Goal: Task Accomplishment & Management: Complete application form

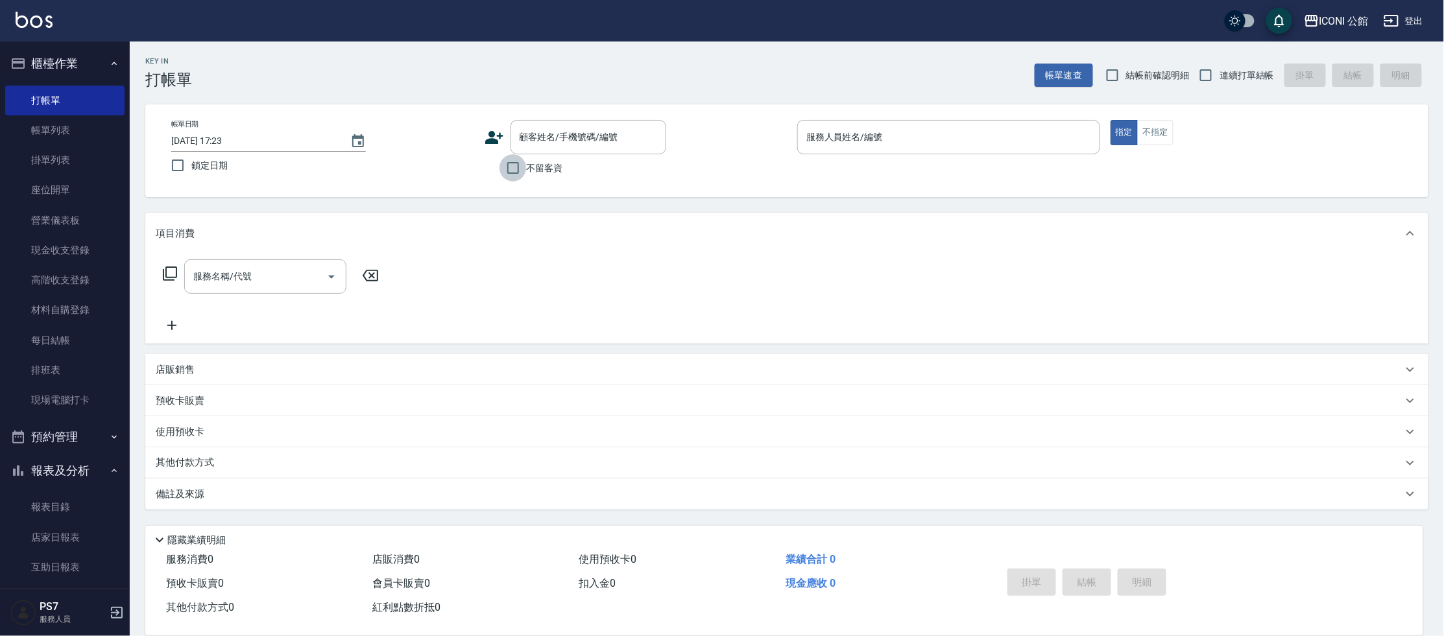
click at [520, 176] on input "不留客資" at bounding box center [512, 167] width 27 height 27
checkbox input "true"
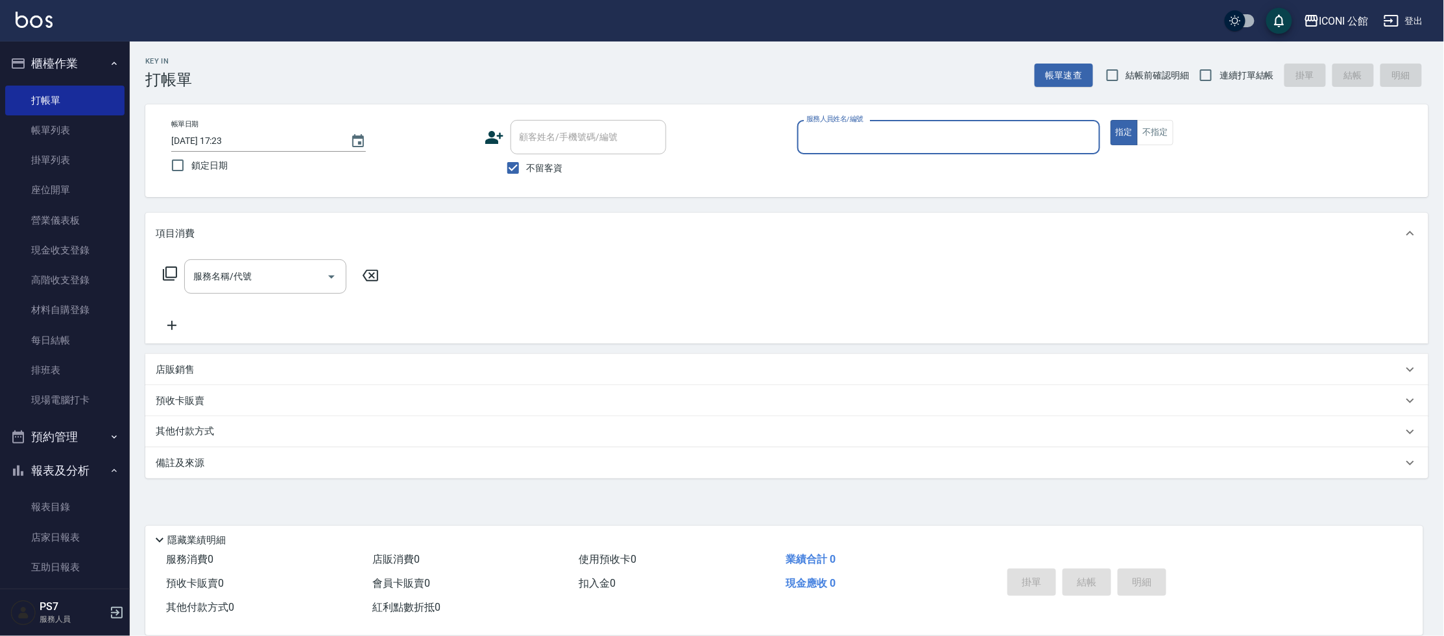
click at [828, 138] on input "服務人員姓名/編號" at bounding box center [948, 137] width 291 height 23
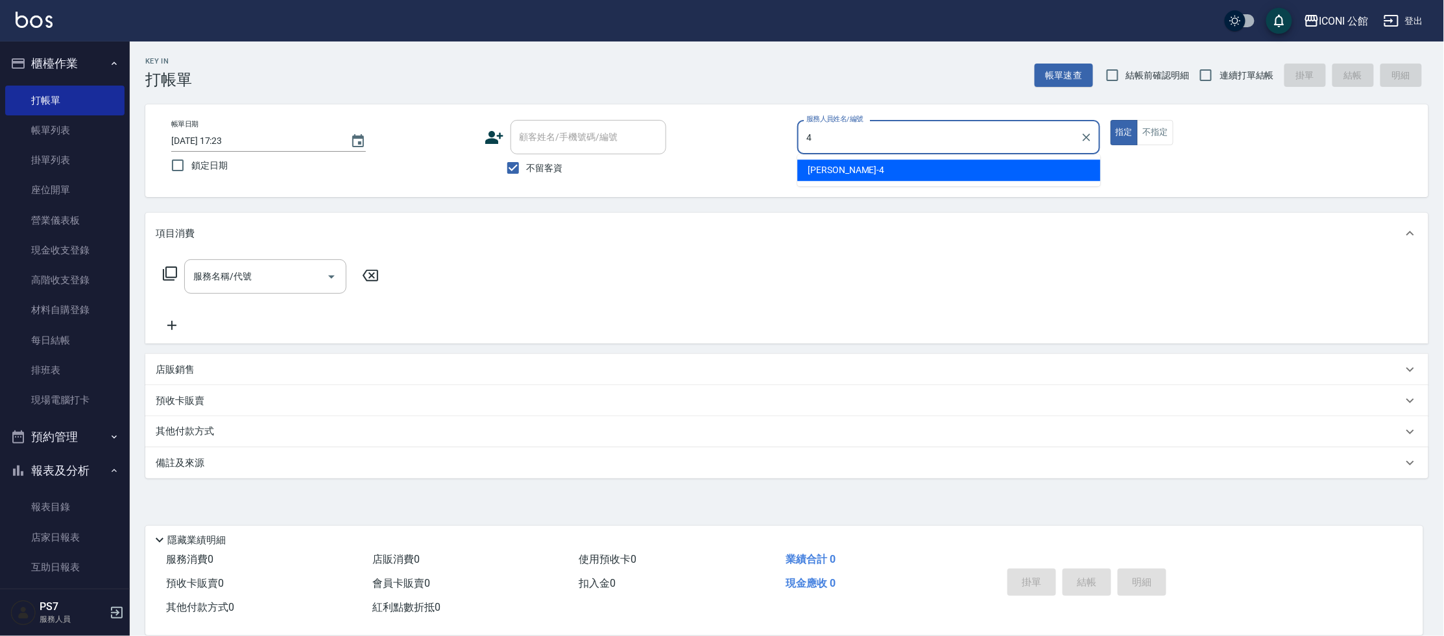
type input "Lina-4"
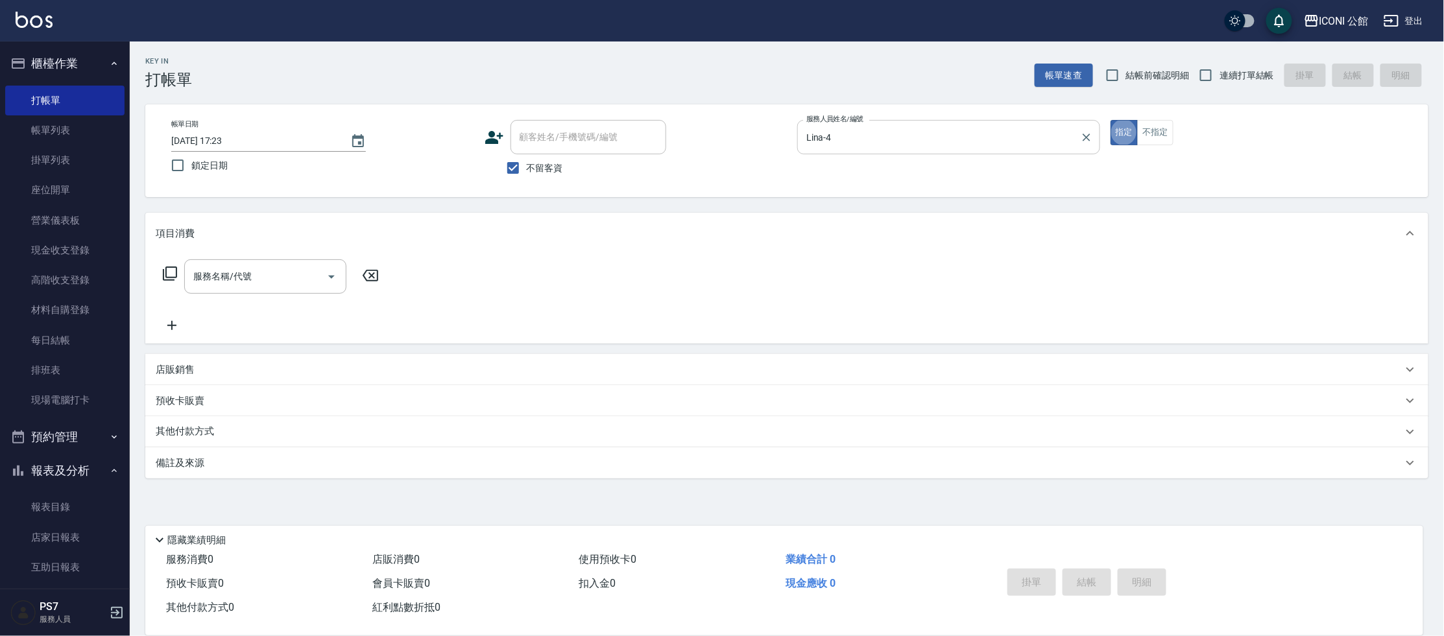
type button "true"
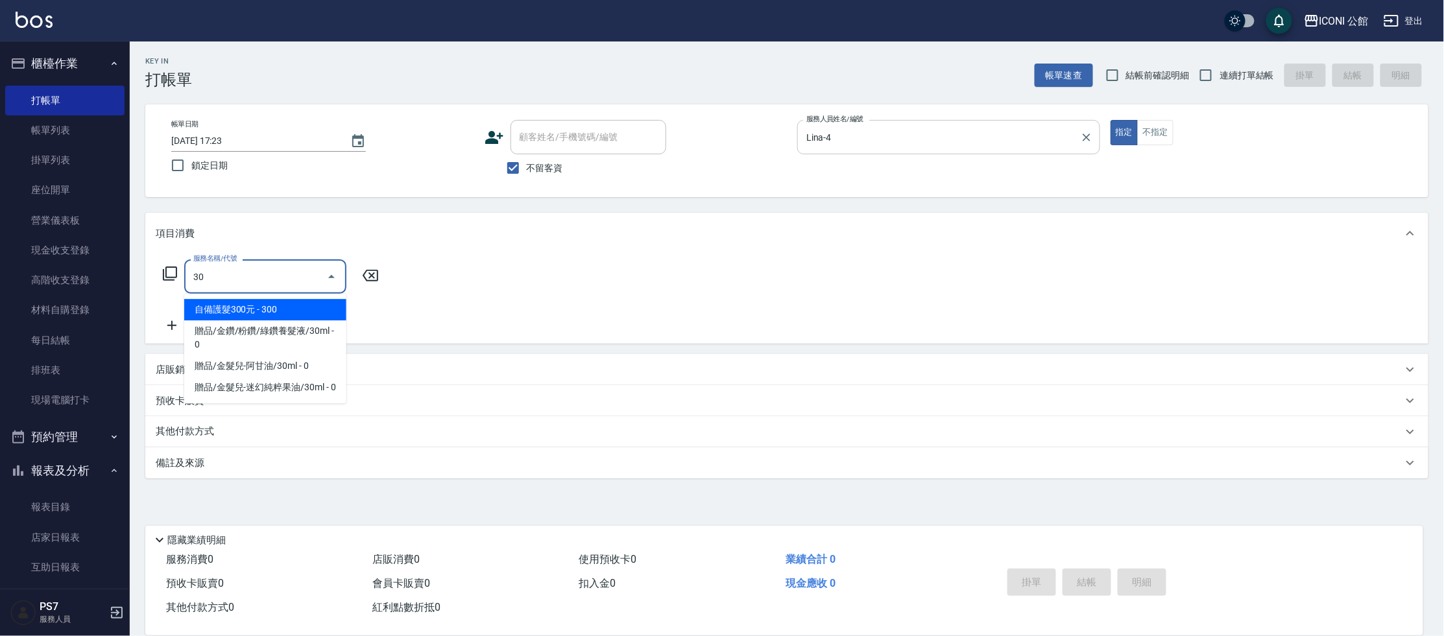
type input "3"
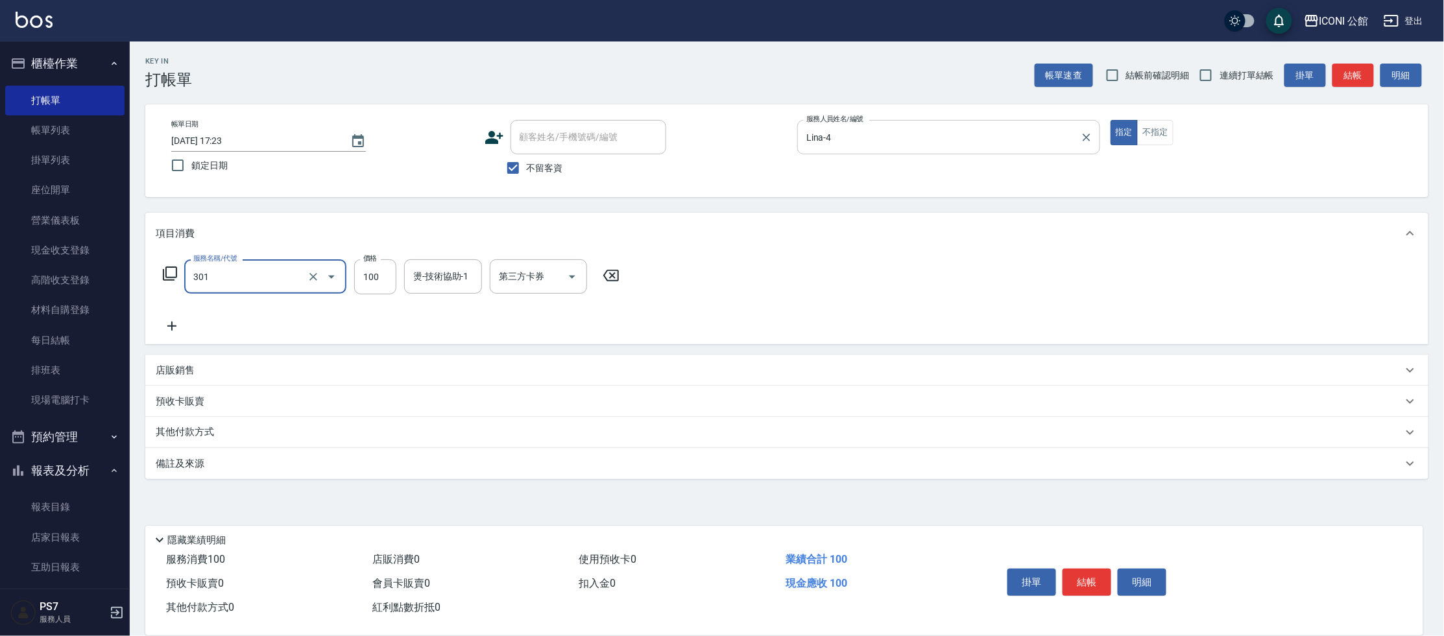
type input "補燙(301)"
type input "300"
type input "Lina-4"
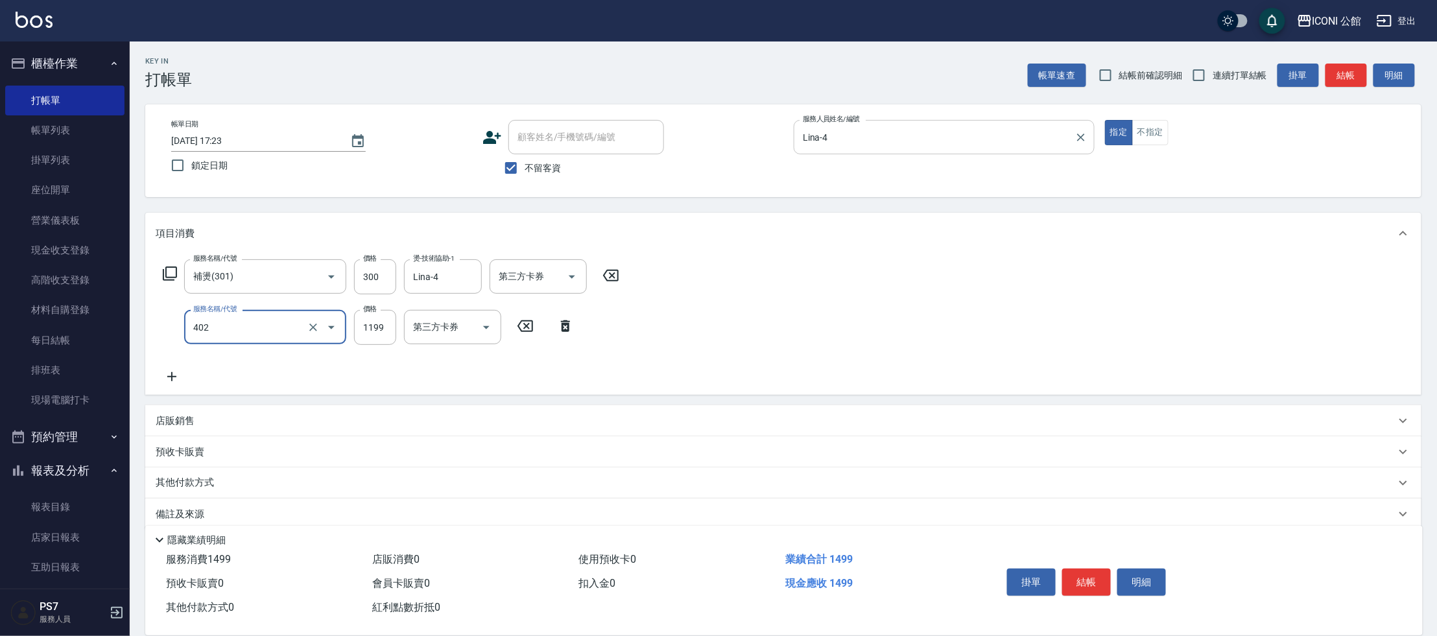
type input "設計染髮(402)"
type input "1499"
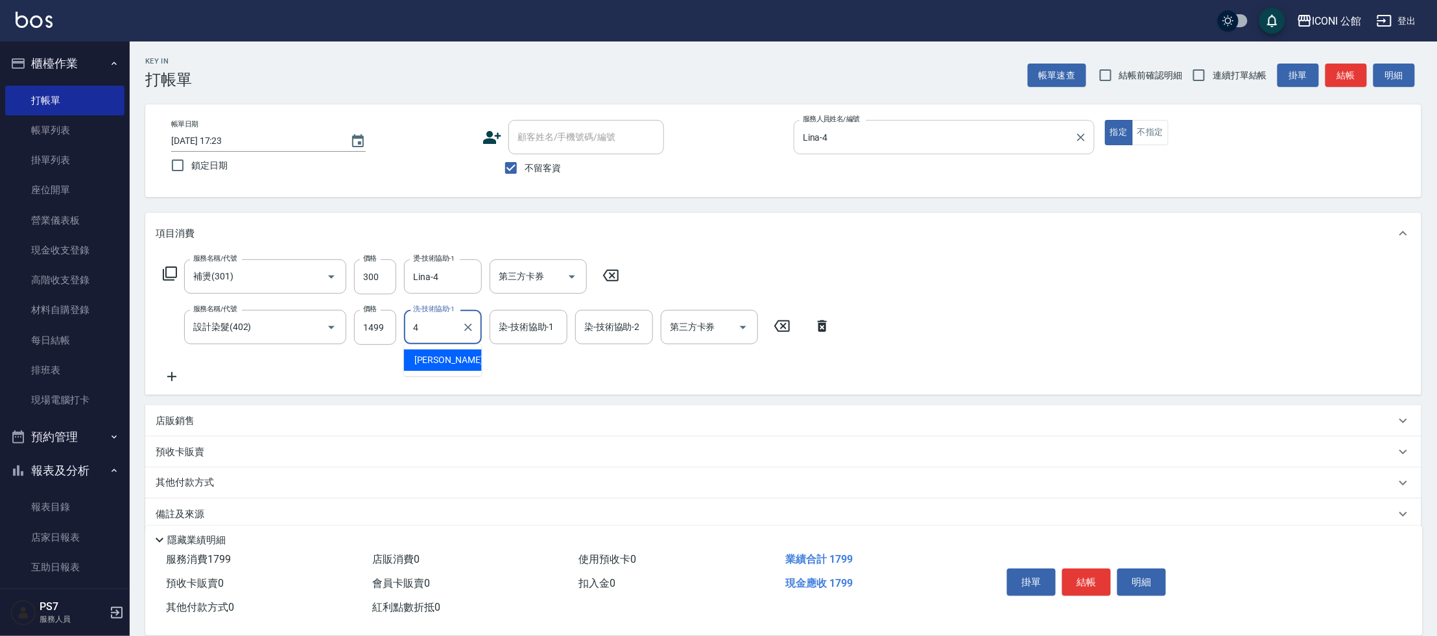
type input "Lina-4"
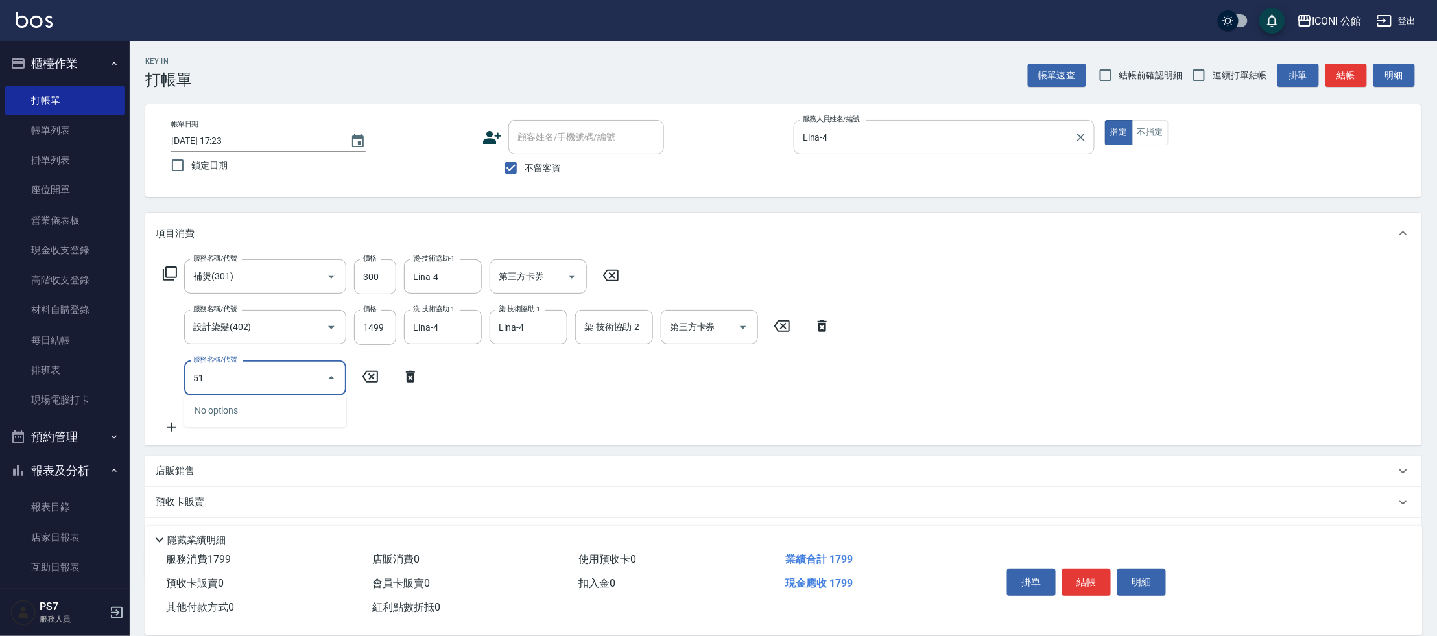
type input "517"
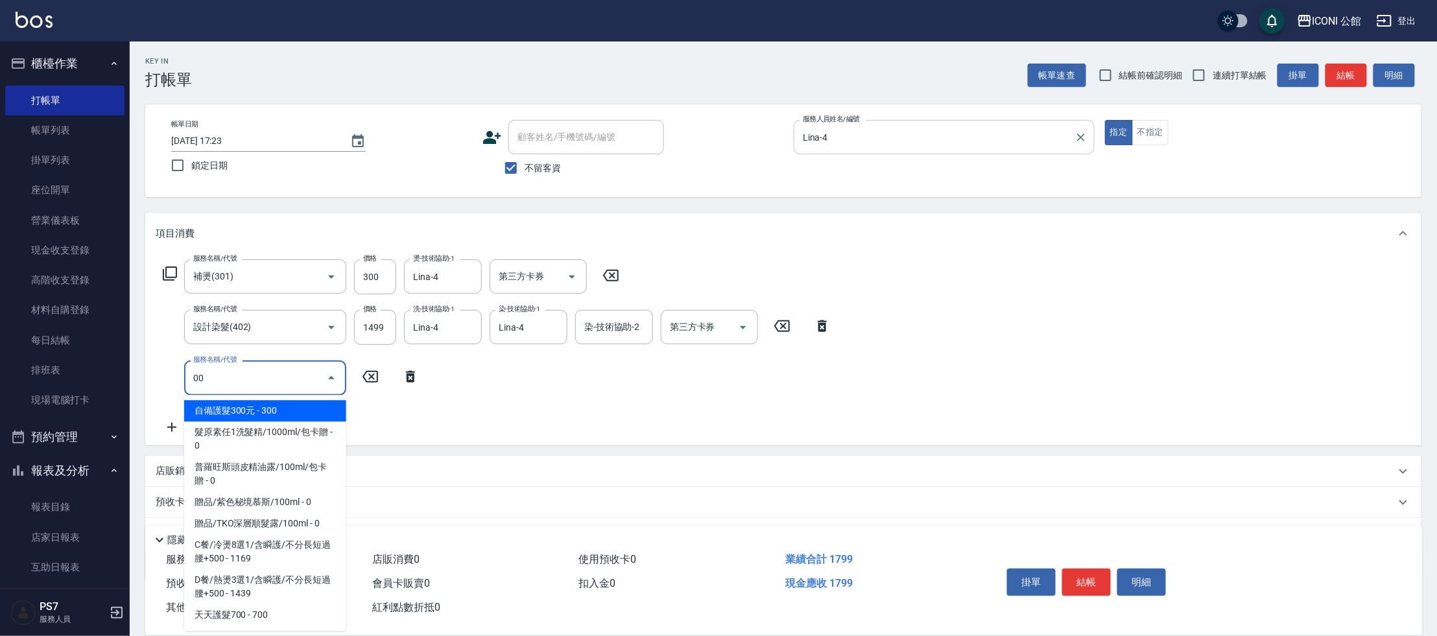
type input "0"
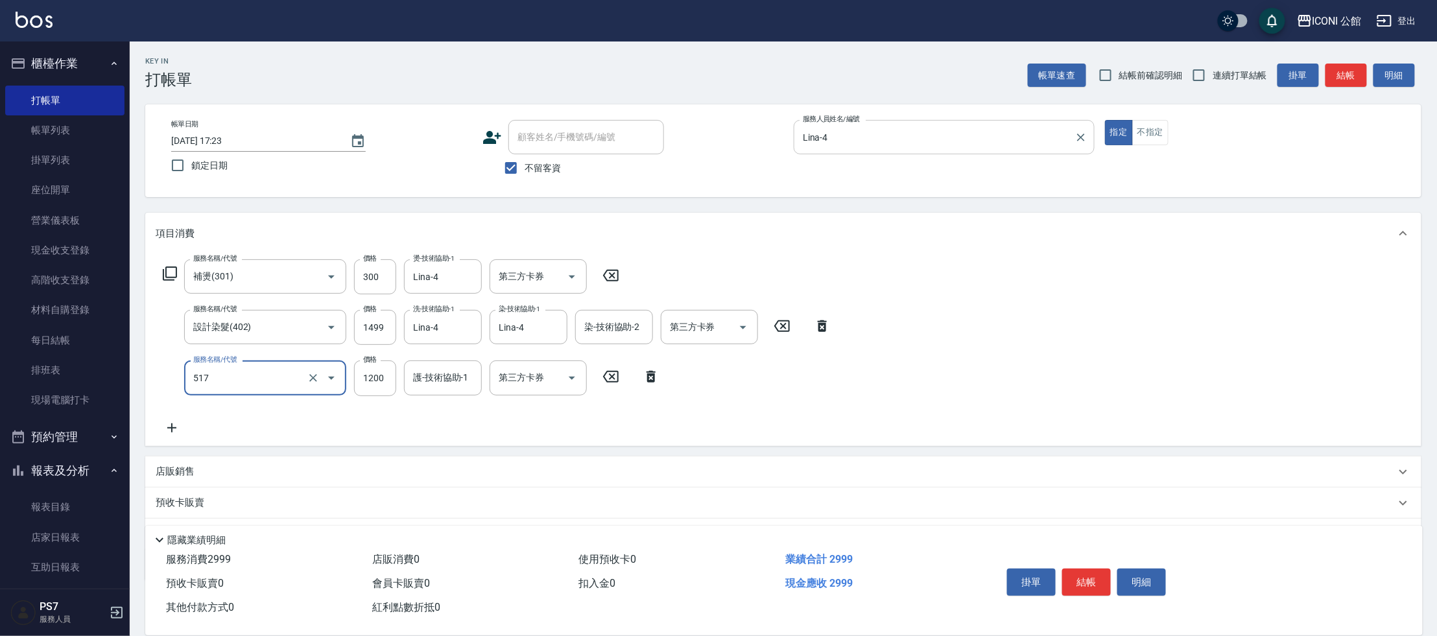
type input "花漾深層護髮(517)"
type input "900"
type input "Lina-4"
click at [1076, 577] on button "結帳" at bounding box center [1086, 582] width 49 height 27
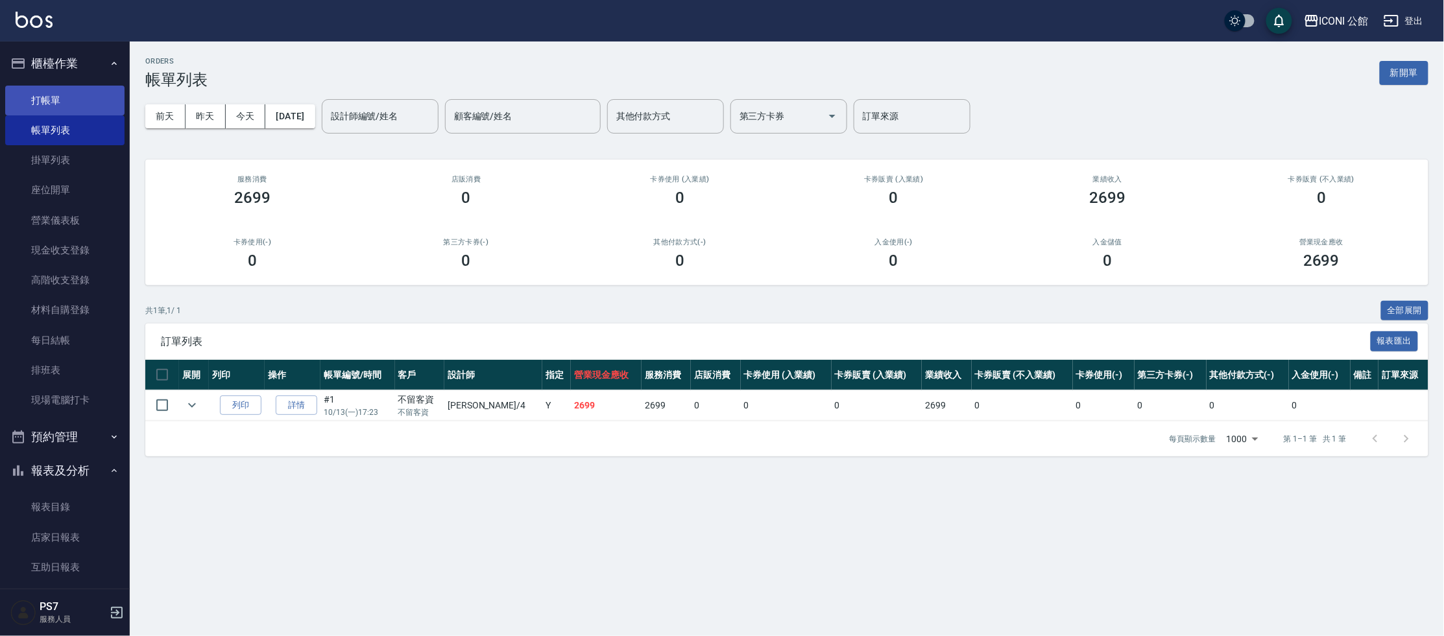
click at [32, 86] on link "打帳單" at bounding box center [64, 101] width 119 height 30
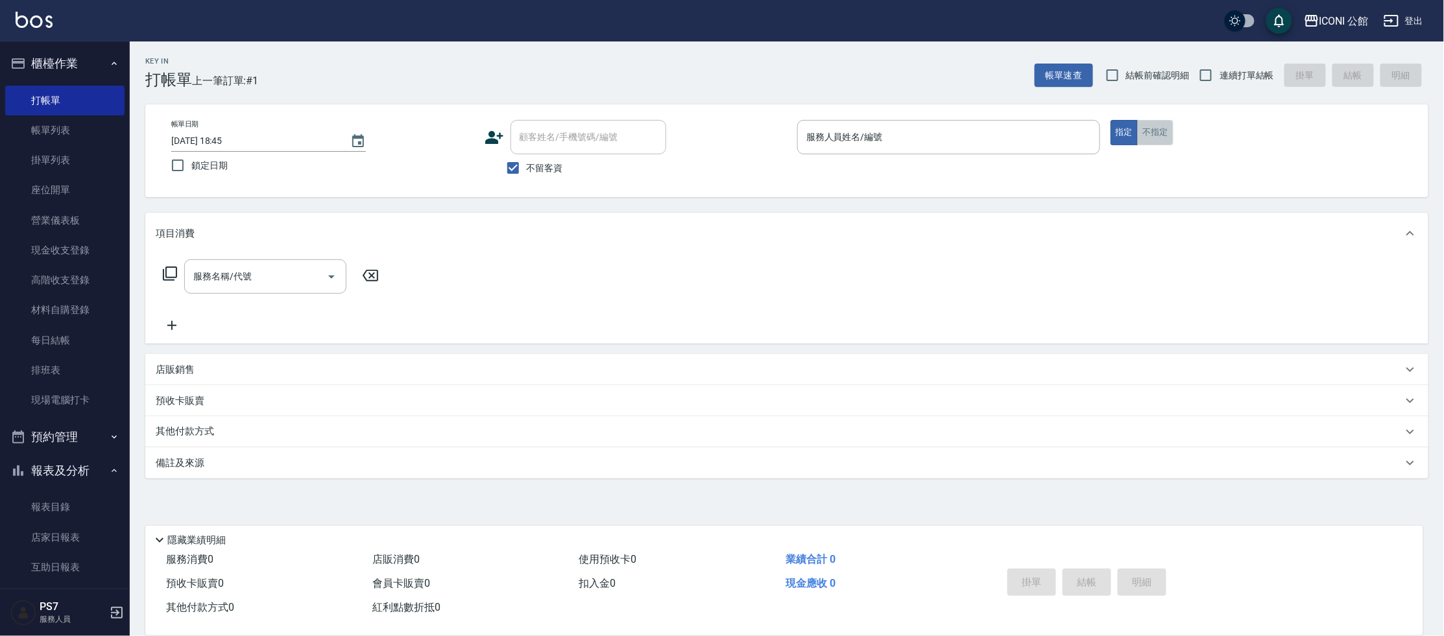
click at [1155, 134] on button "不指定" at bounding box center [1155, 132] width 36 height 25
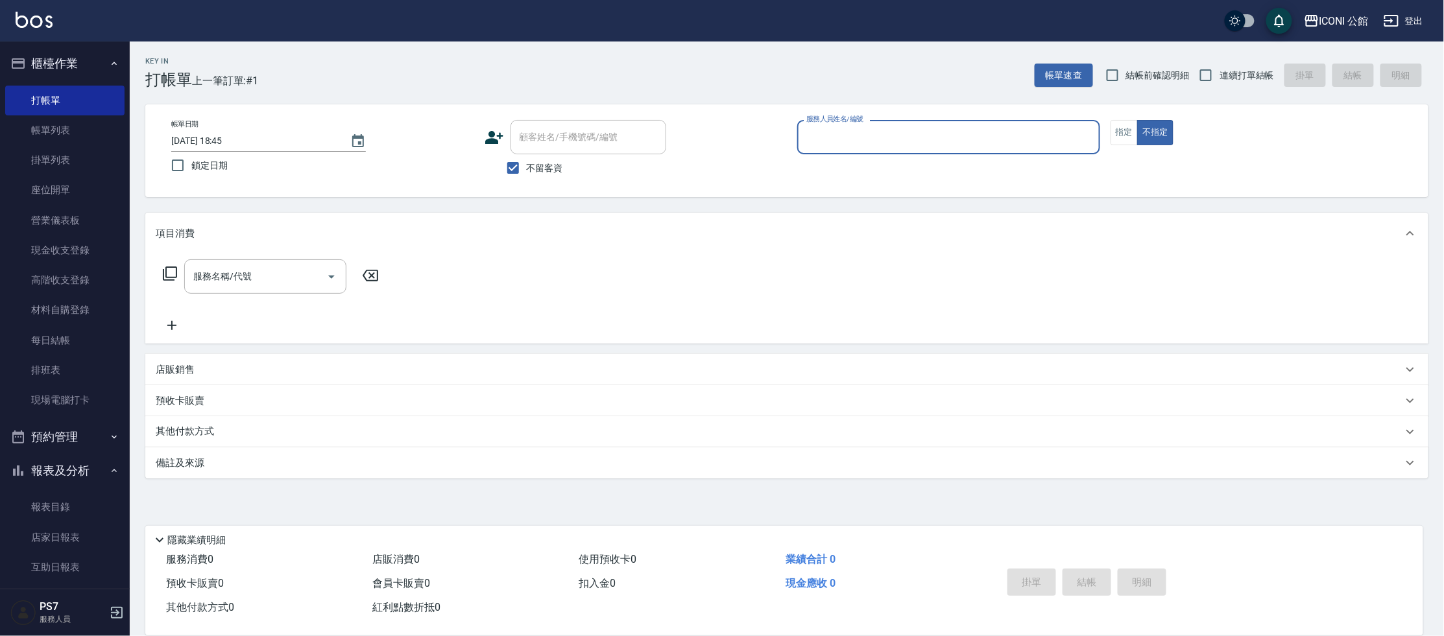
click at [975, 125] on div "服務人員姓名/編號" at bounding box center [948, 137] width 303 height 34
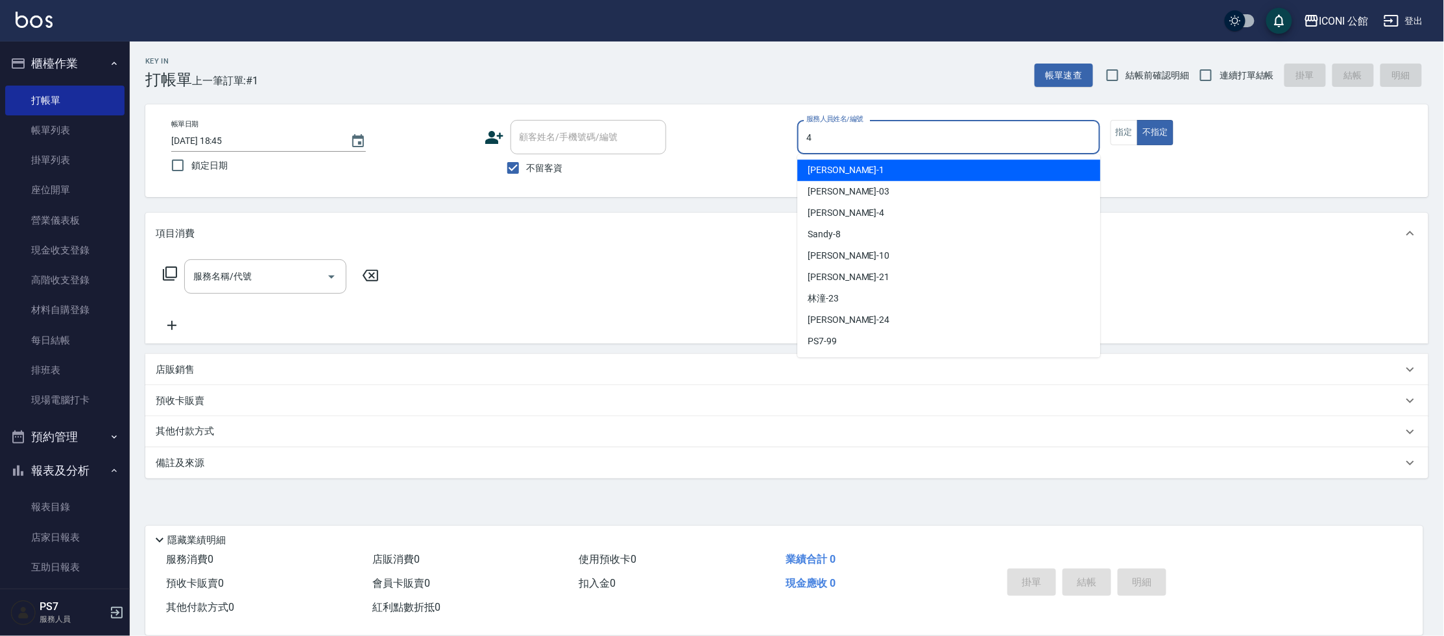
type input "Lina-4"
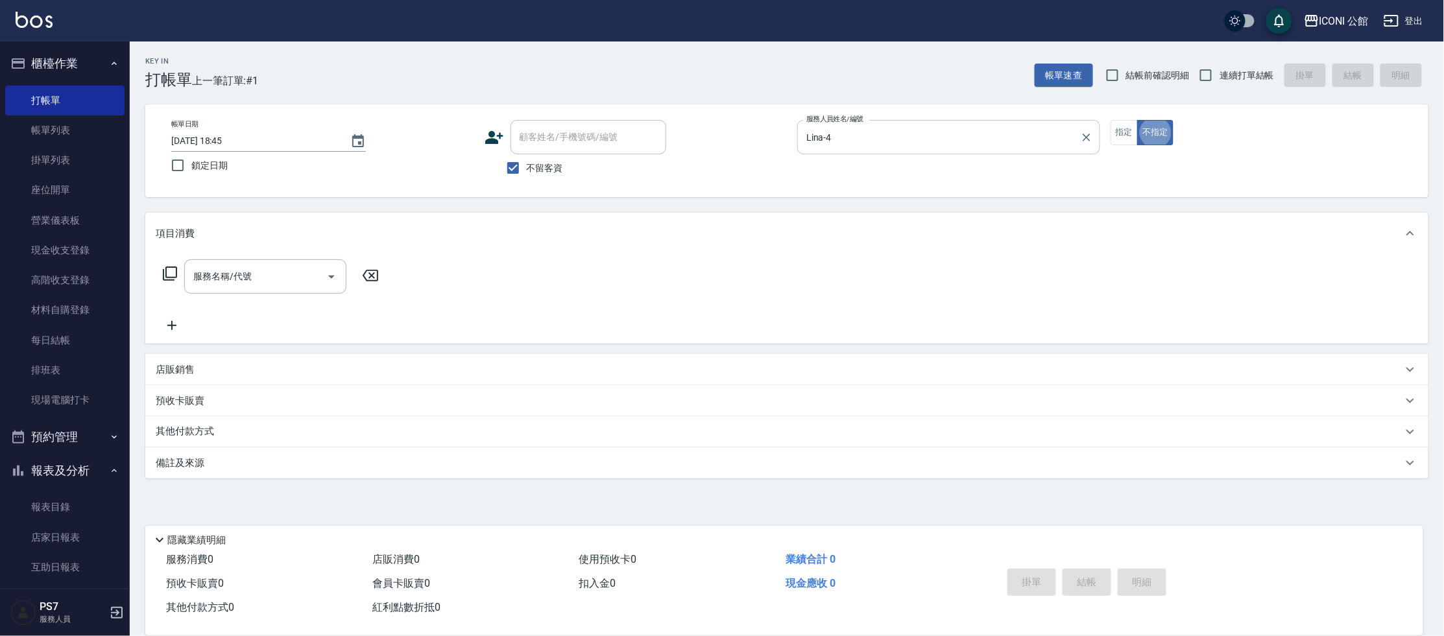
type button "false"
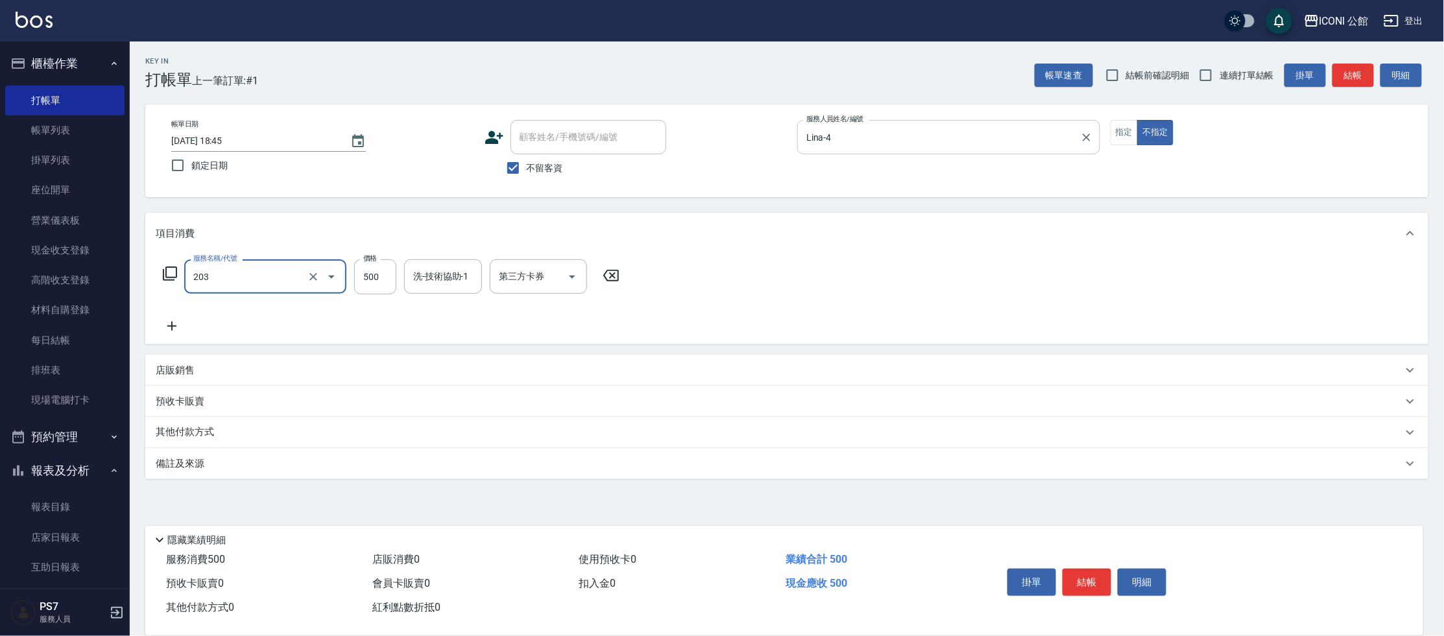
type input "不指定洗+剪(203)"
type input "Lina-4"
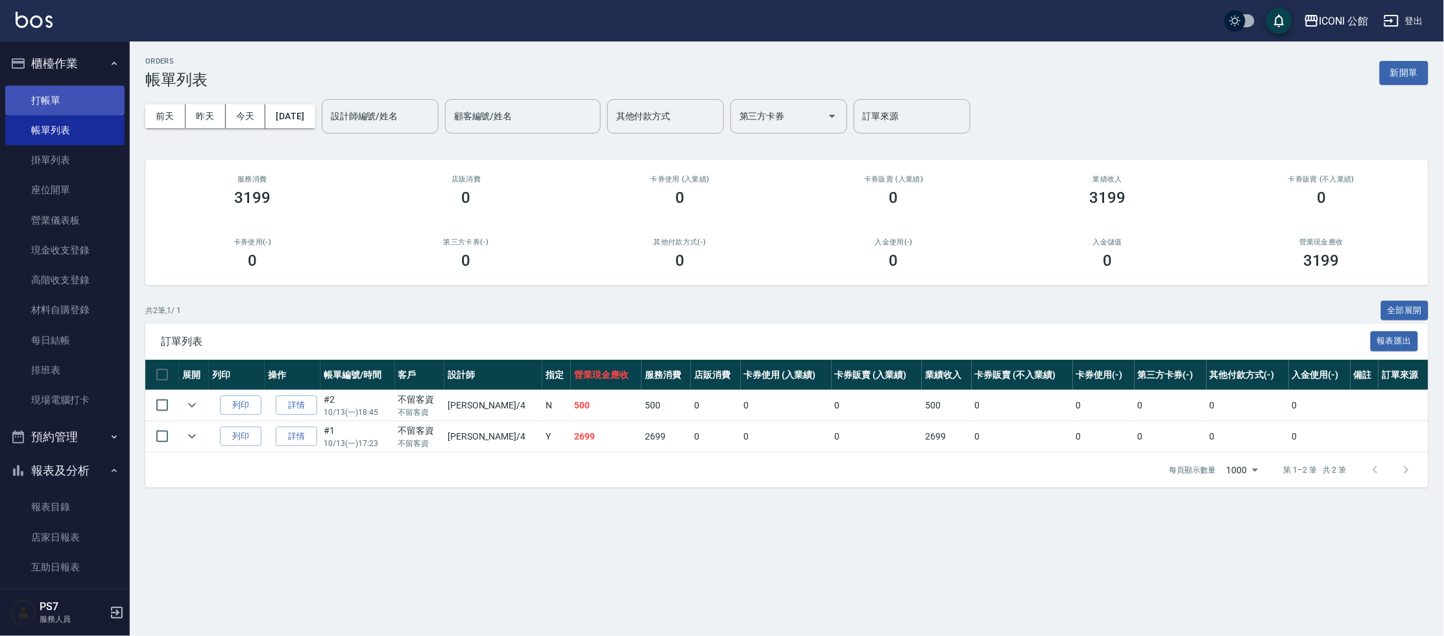
click at [32, 90] on link "打帳單" at bounding box center [64, 101] width 119 height 30
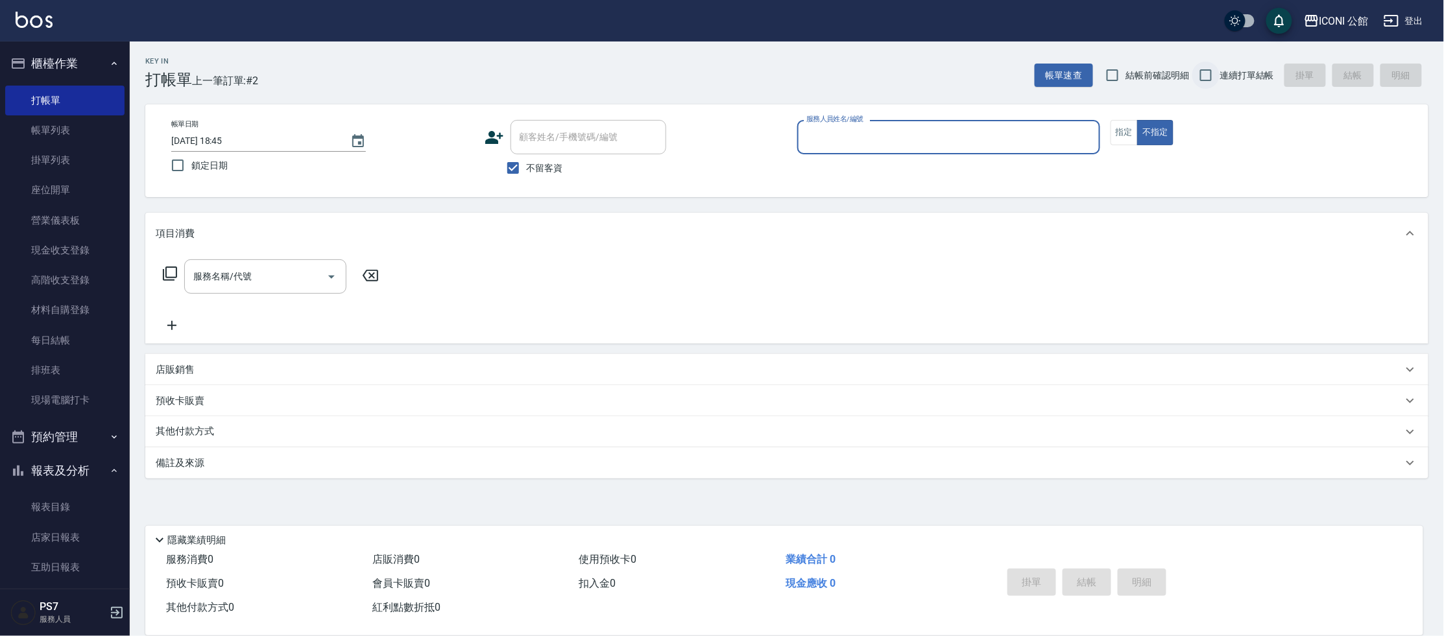
click at [1213, 79] on input "連續打單結帳" at bounding box center [1205, 75] width 27 height 27
checkbox input "true"
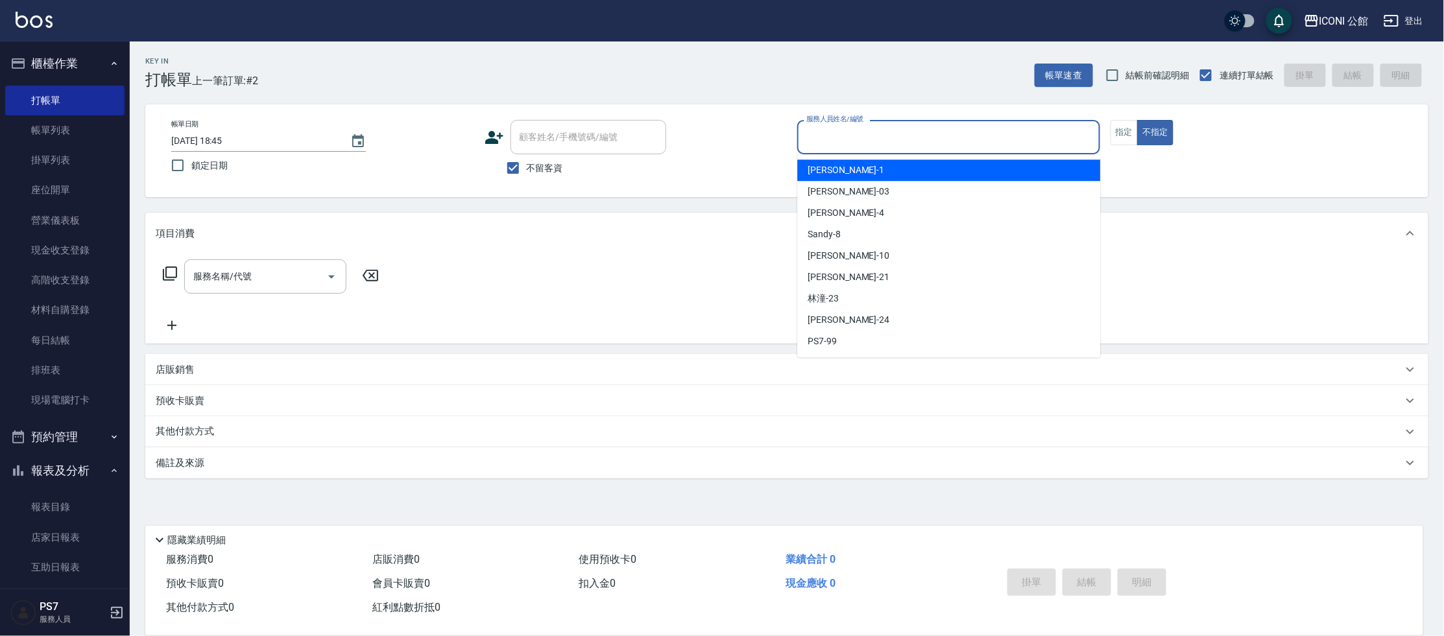
click at [1050, 142] on input "服務人員姓名/編號" at bounding box center [948, 137] width 291 height 23
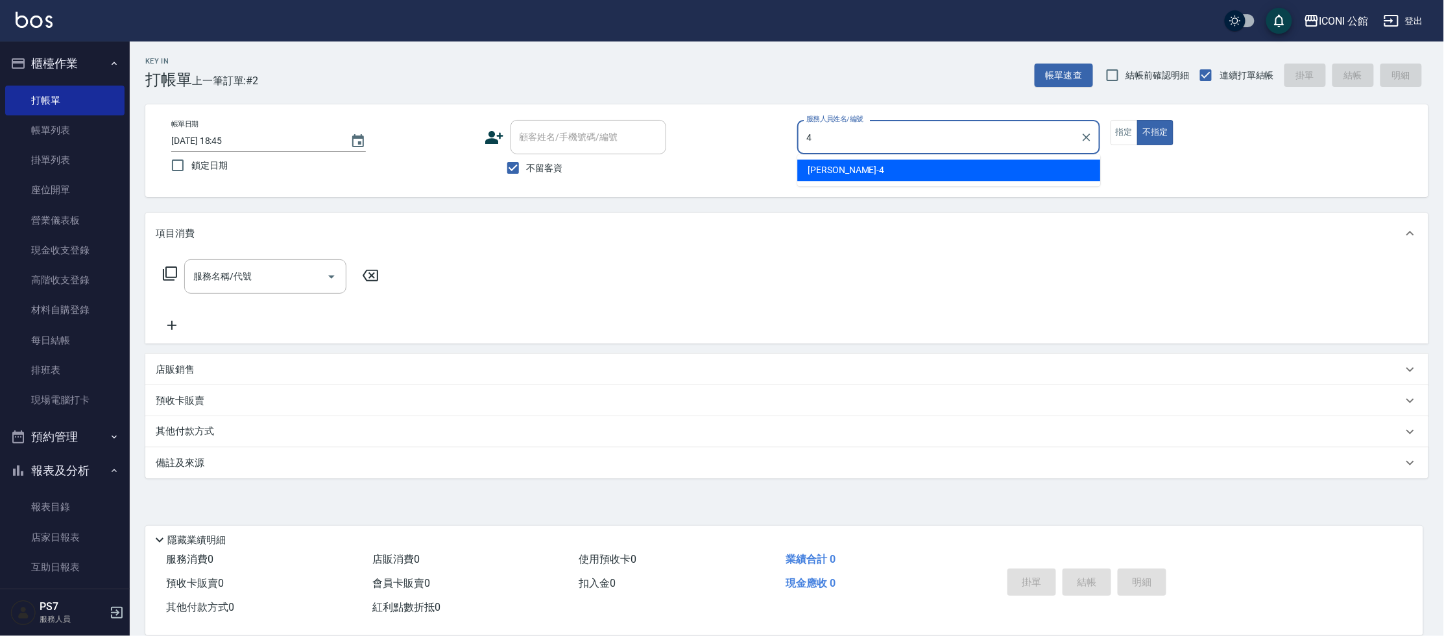
type input "Lina-4"
type button "false"
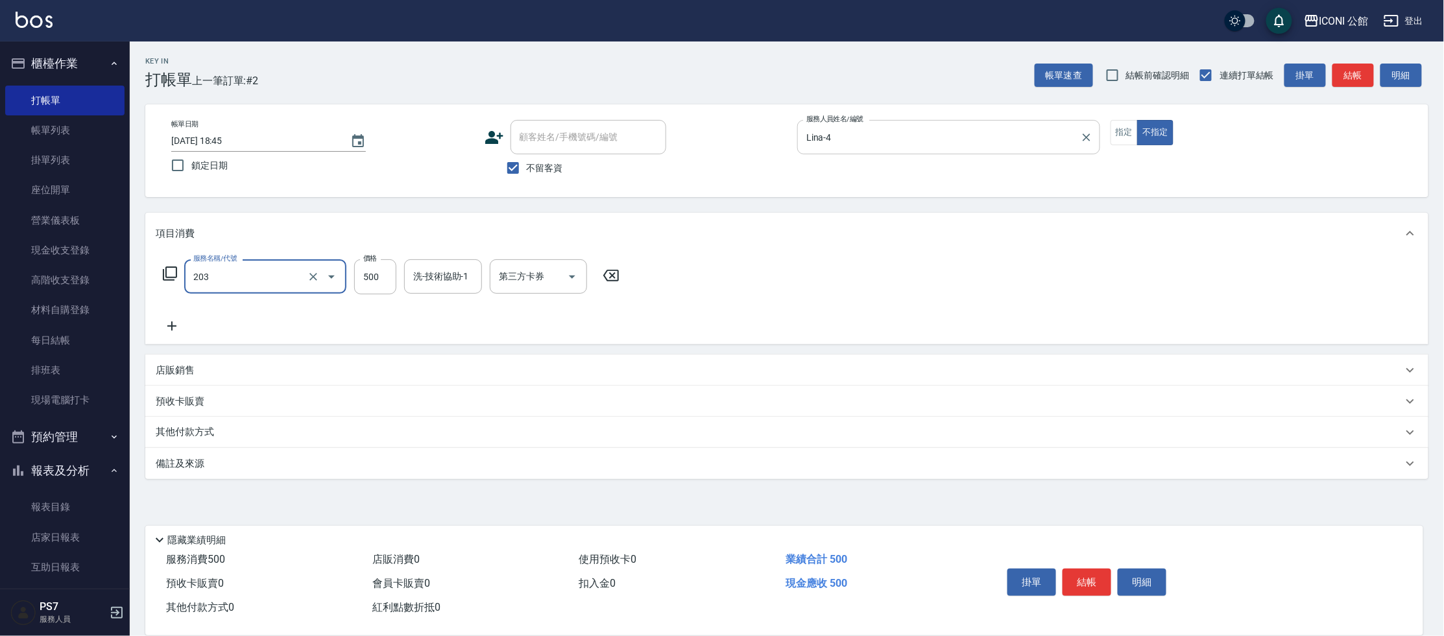
type input "不指定洗+剪(203)"
type input "Lina-4"
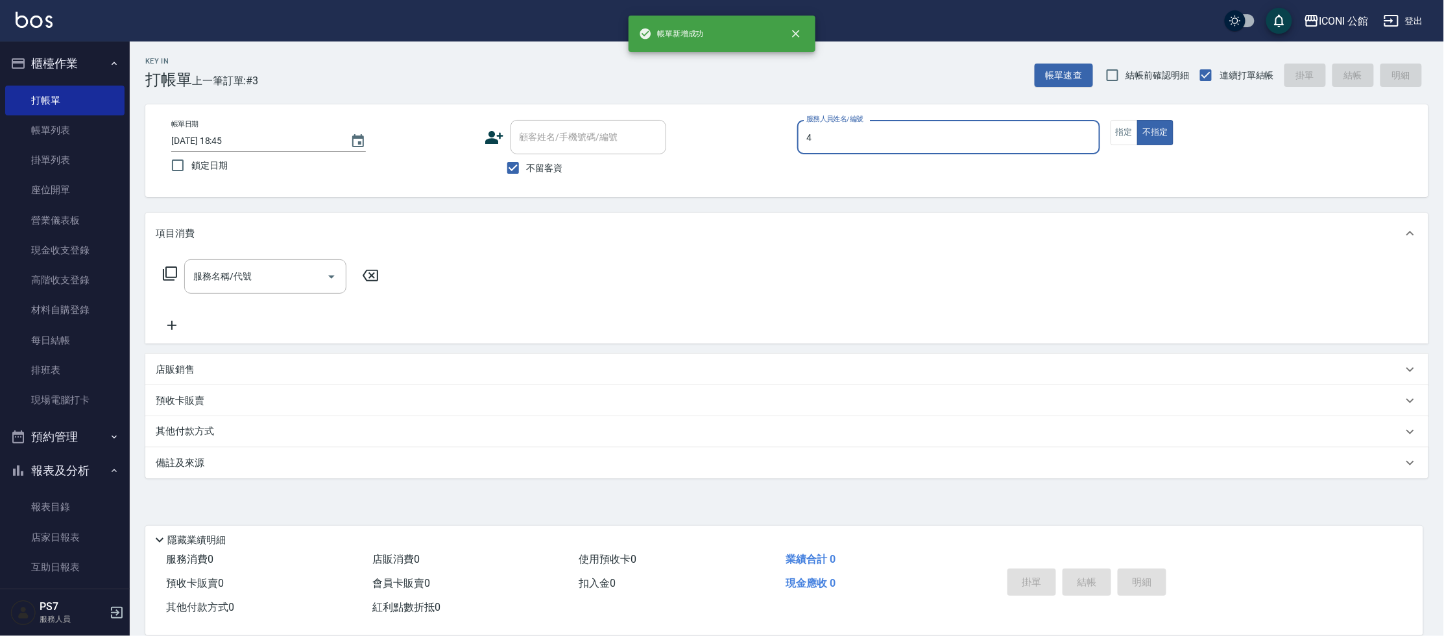
type input "Lina-4"
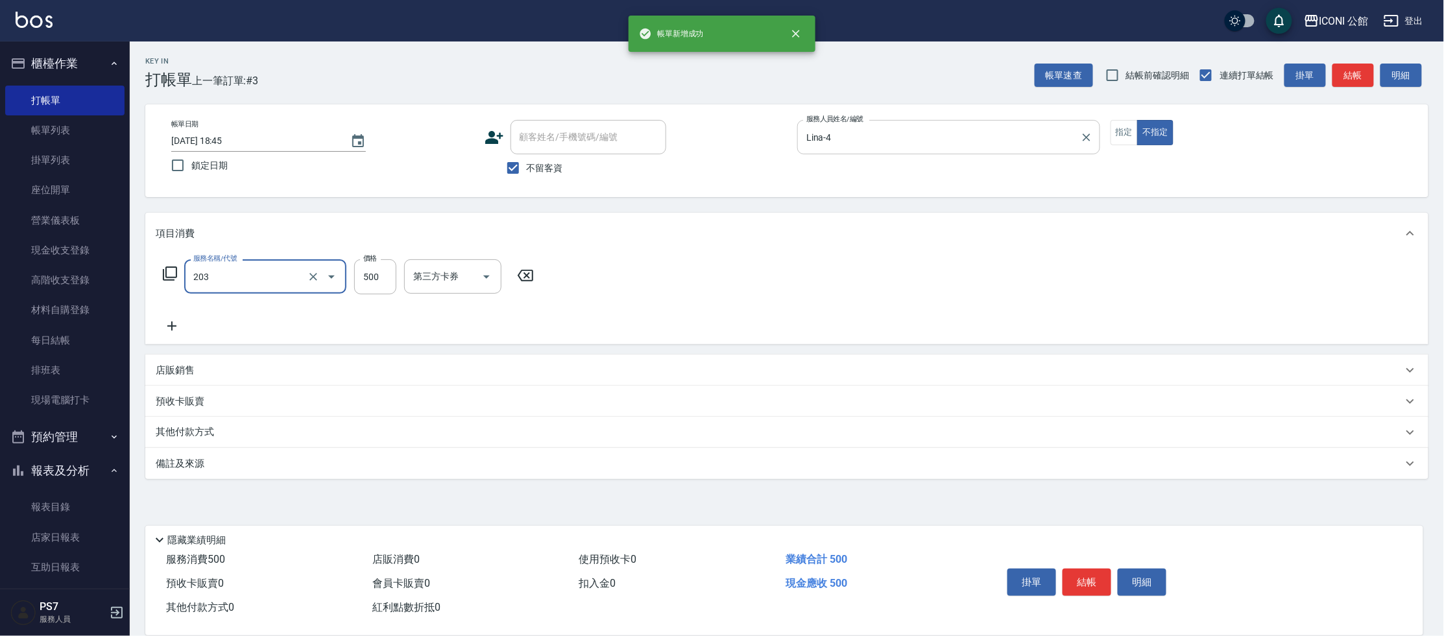
type input "不指定洗+剪(203)"
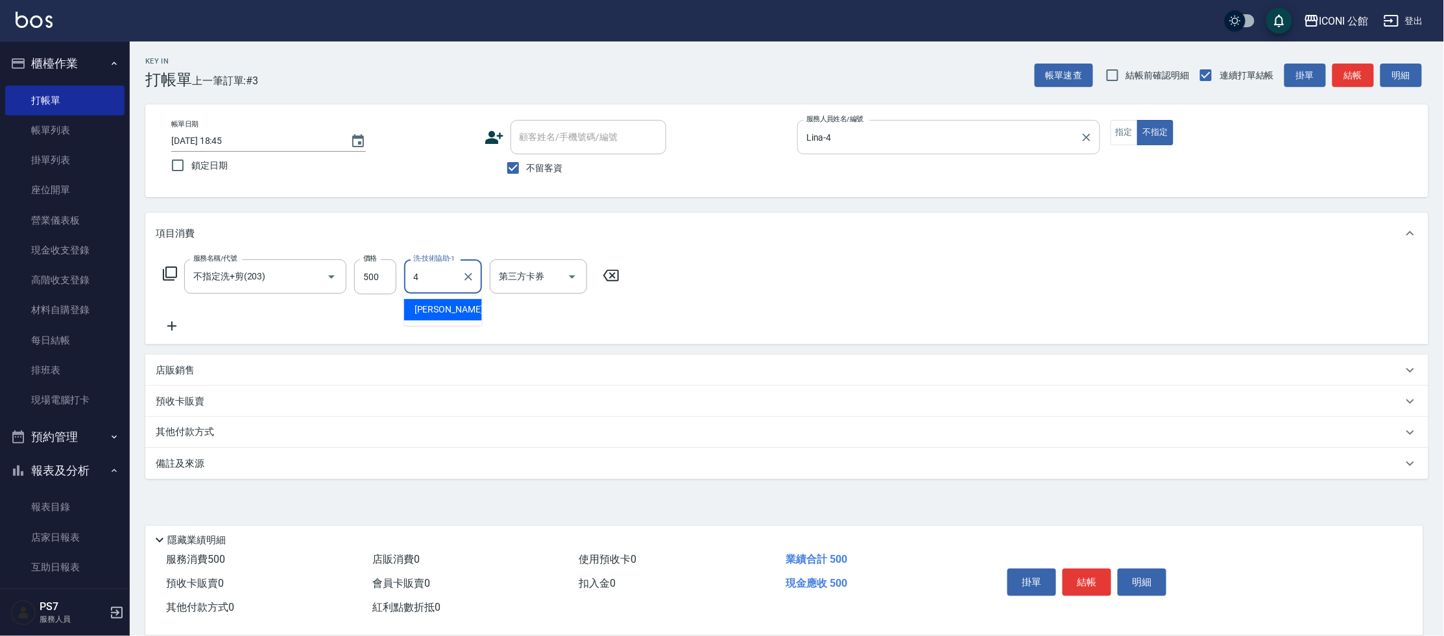
type input "Lina-4"
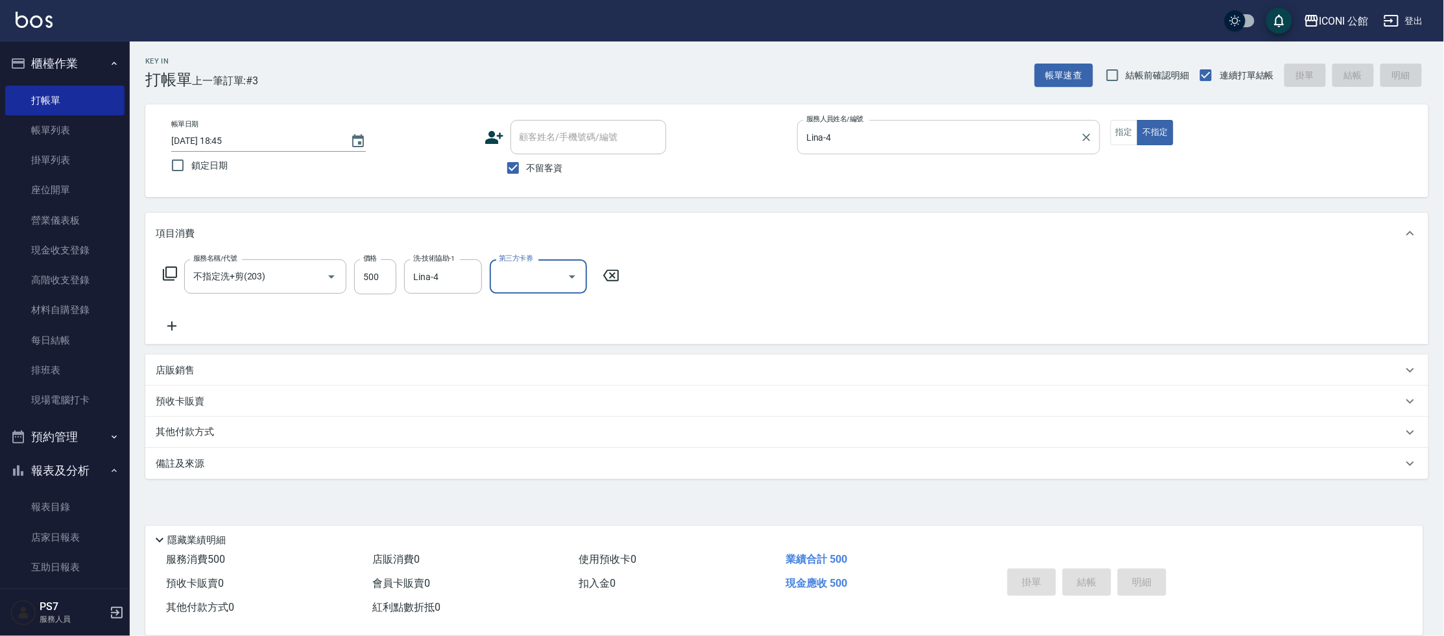
type input "[DATE] 18:46"
